Goal: Information Seeking & Learning: Learn about a topic

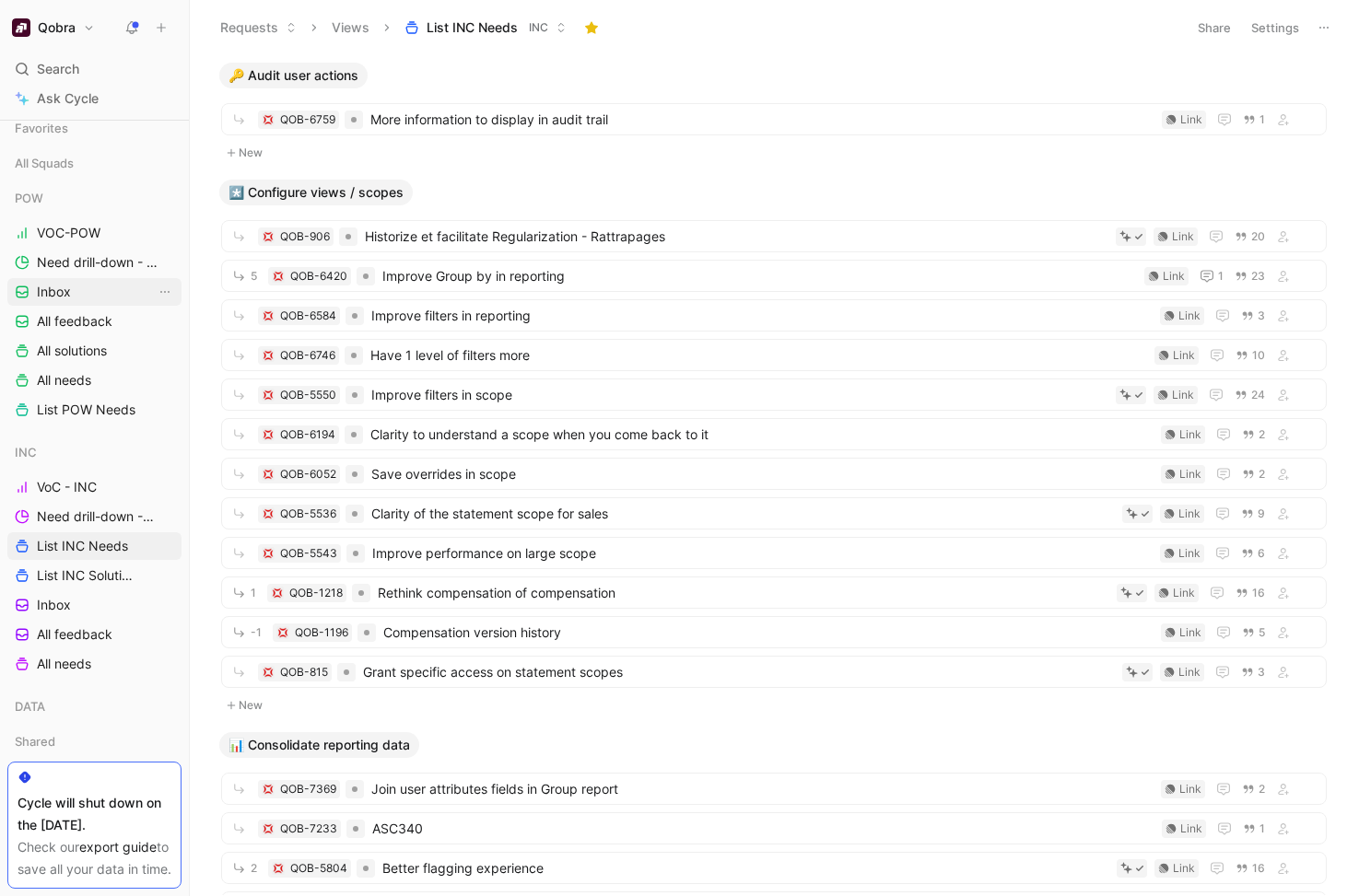
scroll to position [287, 0]
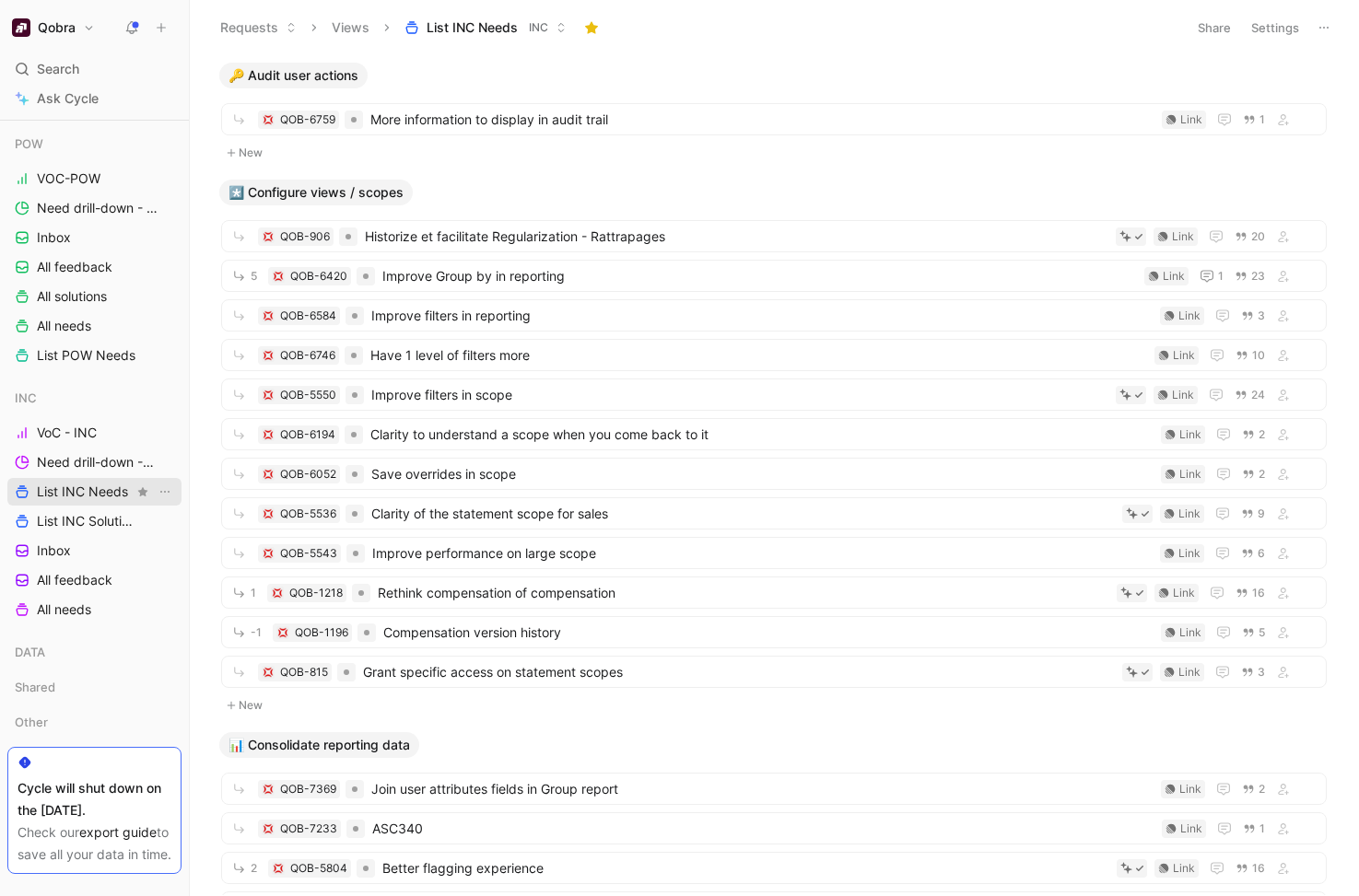
click at [98, 484] on span "List INC Needs" at bounding box center [82, 491] width 91 height 18
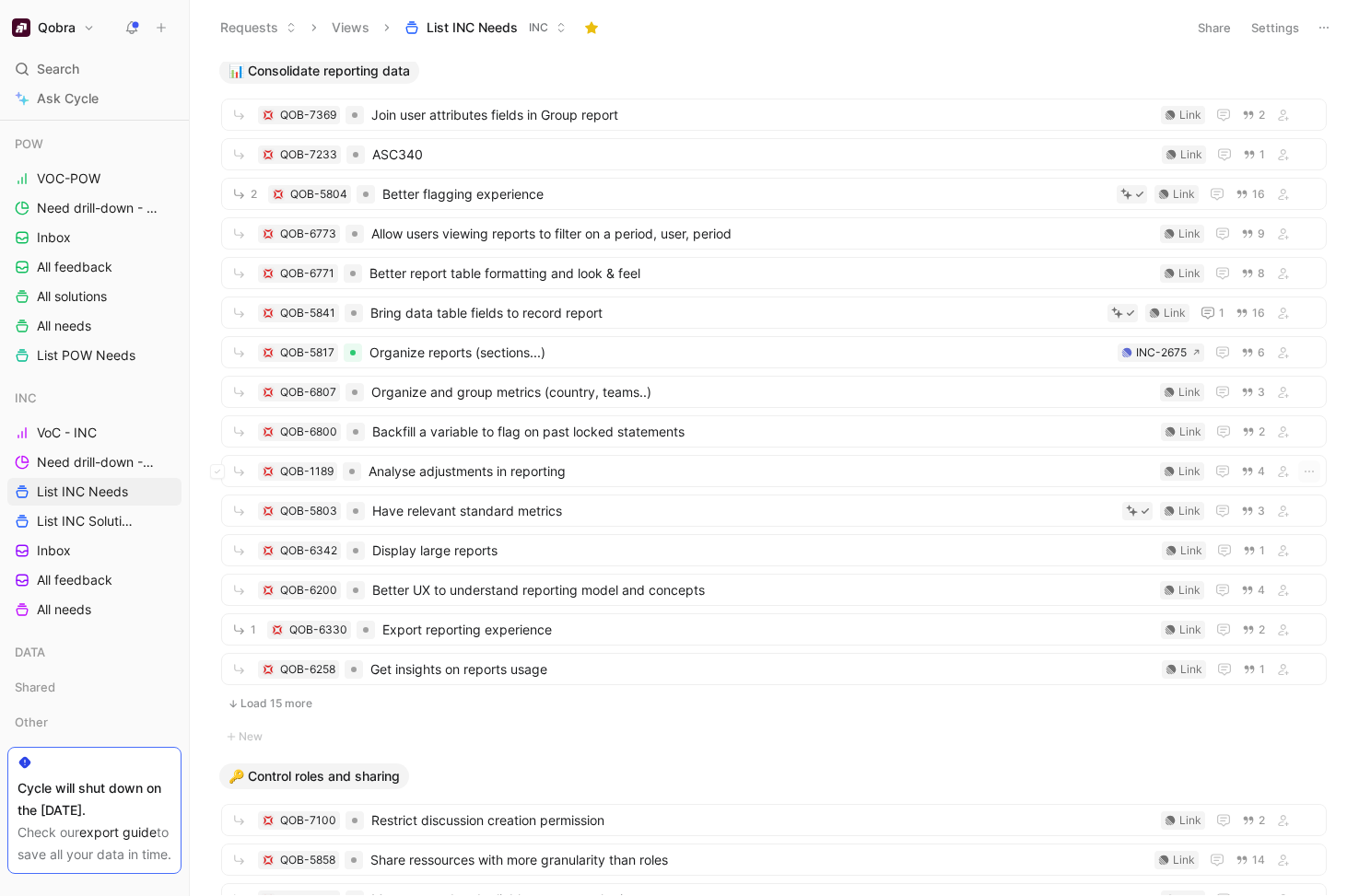
scroll to position [677, 0]
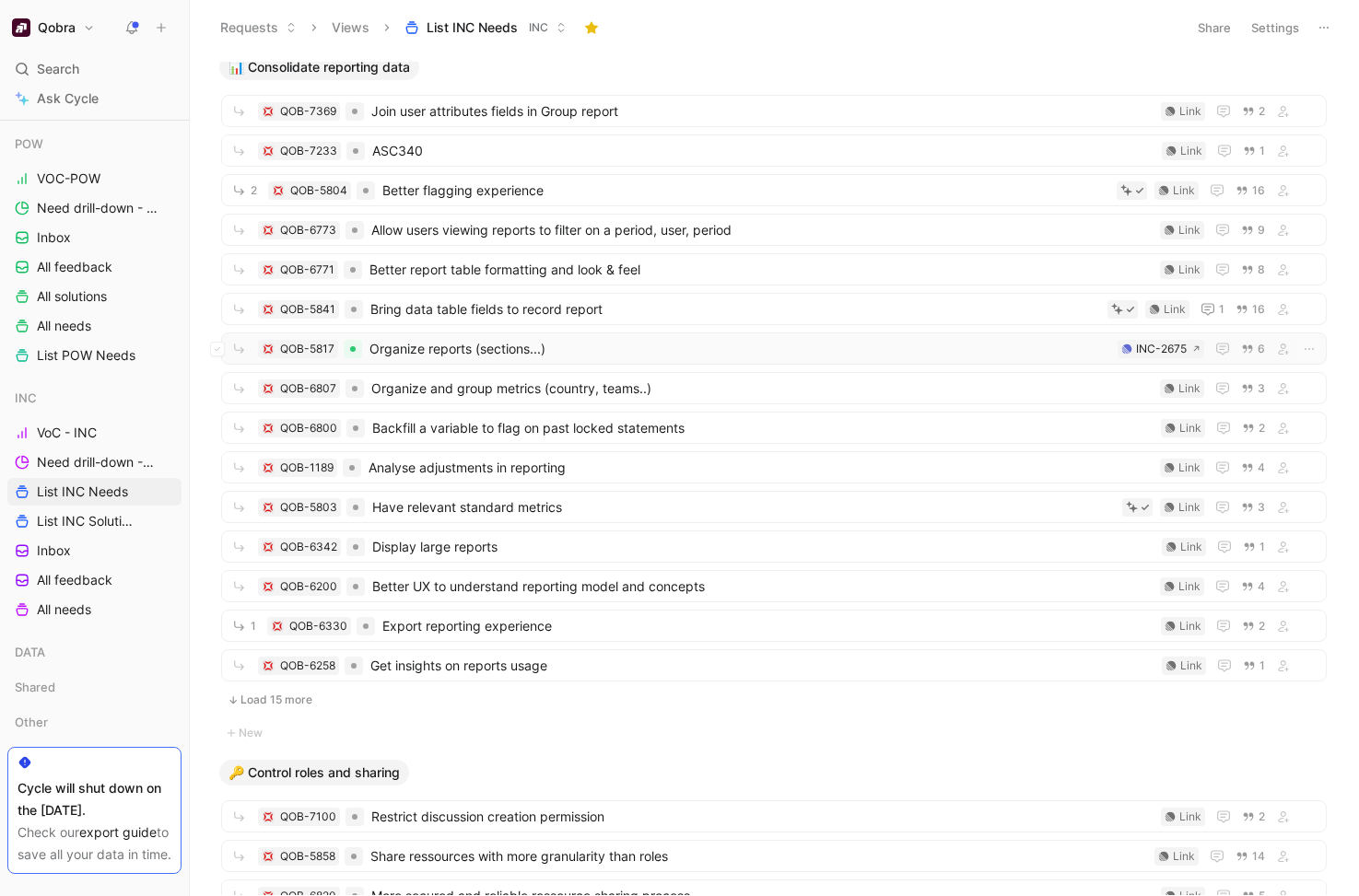
click at [540, 347] on span "Organize reports (sections...)" at bounding box center [740, 348] width 741 height 22
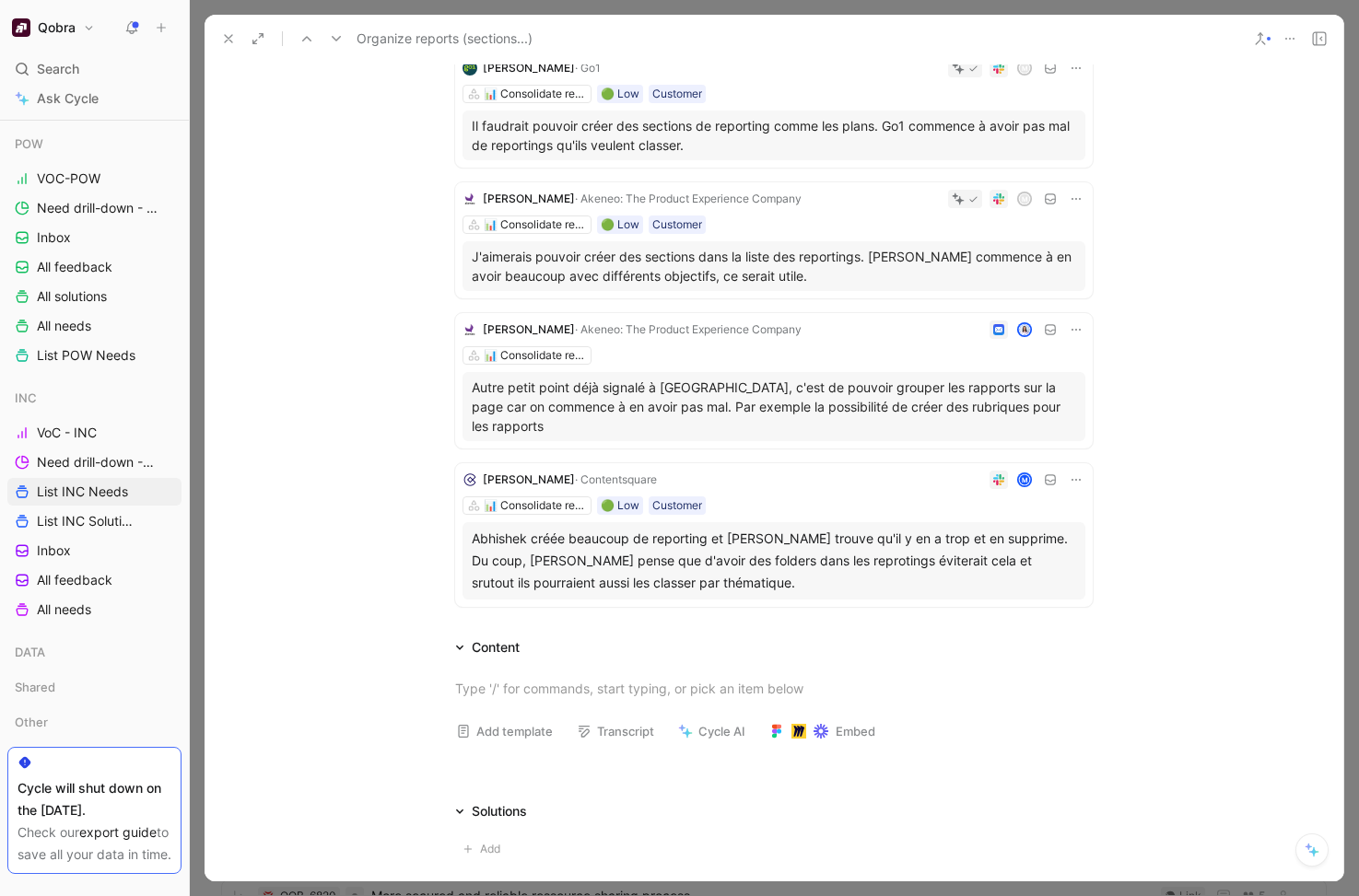
scroll to position [436, 0]
click at [233, 35] on icon at bounding box center [227, 38] width 14 height 14
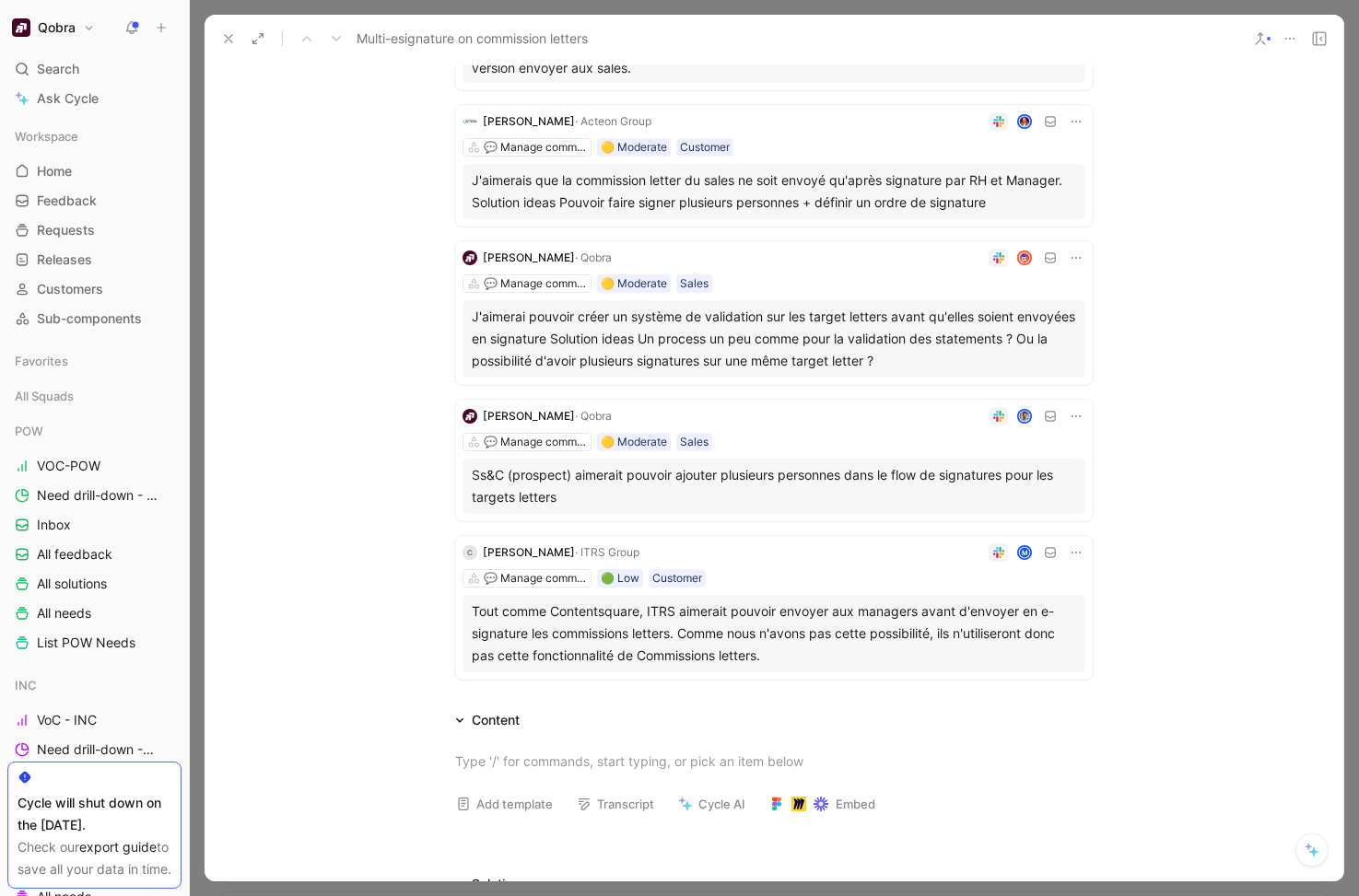
scroll to position [571, 0]
